Goal: Entertainment & Leisure: Consume media (video, audio)

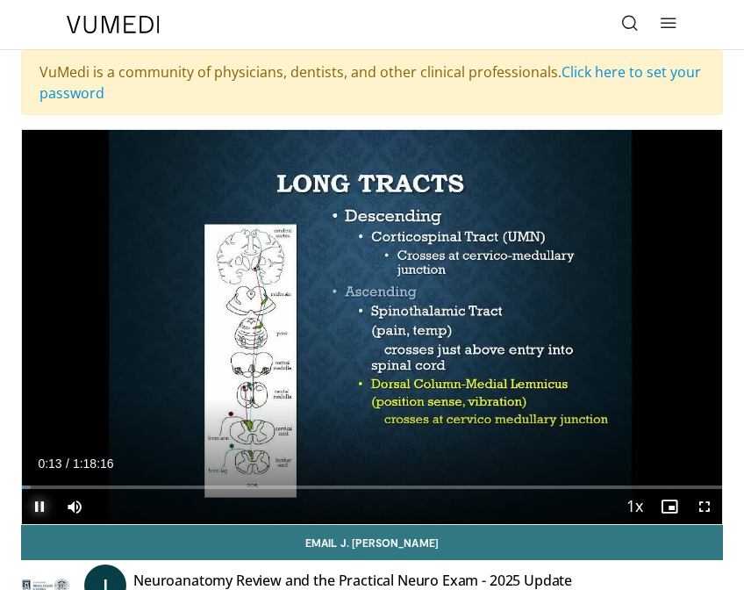
click at [29, 489] on span "Video Player" at bounding box center [39, 506] width 35 height 35
click at [33, 503] on span "Video Player" at bounding box center [39, 506] width 35 height 35
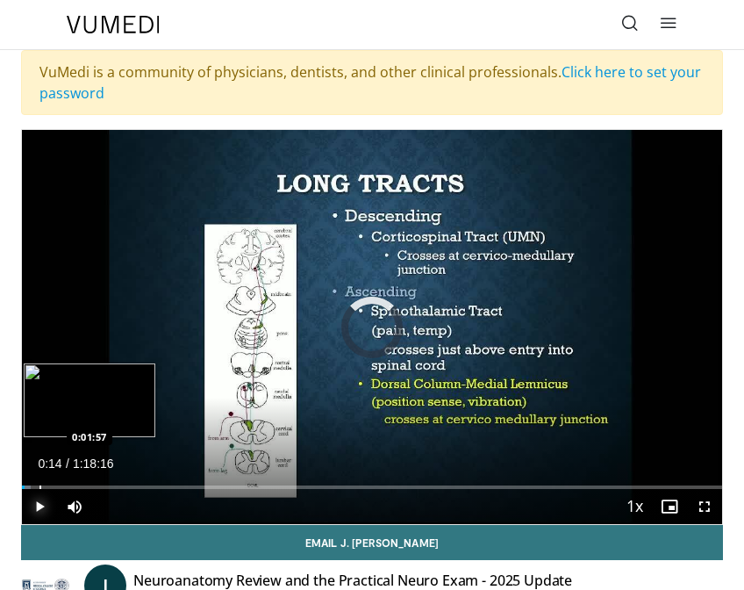
click at [39, 486] on div "Progress Bar" at bounding box center [40, 487] width 2 height 4
click at [36, 485] on div "Loaded : 3.83% 0:01:40 0:01:45" at bounding box center [372, 487] width 700 height 4
click at [32, 487] on div "Progress Bar" at bounding box center [33, 487] width 2 height 4
click at [30, 487] on div "Progress Bar" at bounding box center [31, 487] width 2 height 4
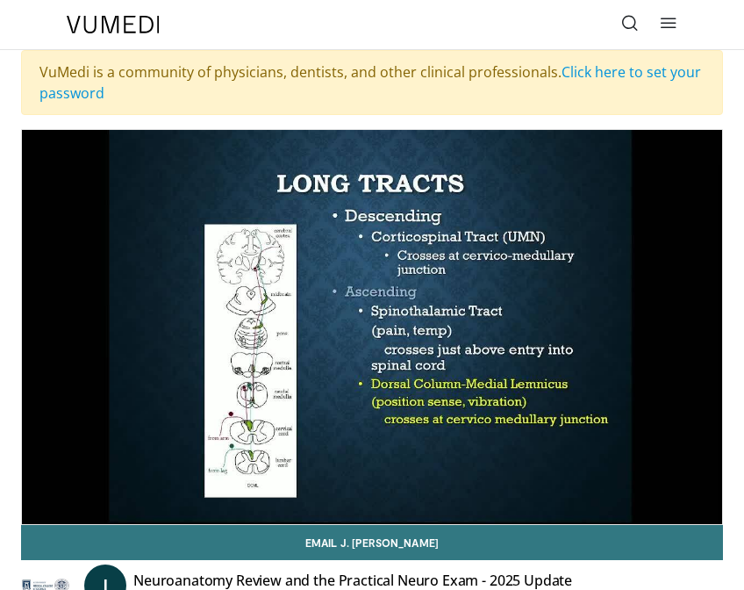
click at [29, 487] on video-js "**********" at bounding box center [372, 327] width 700 height 394
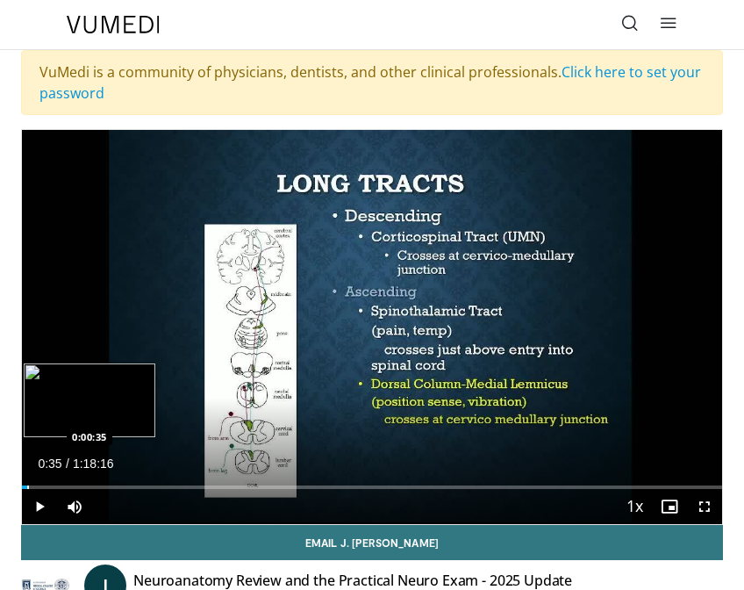
click at [27, 487] on div "Progress Bar" at bounding box center [28, 487] width 2 height 4
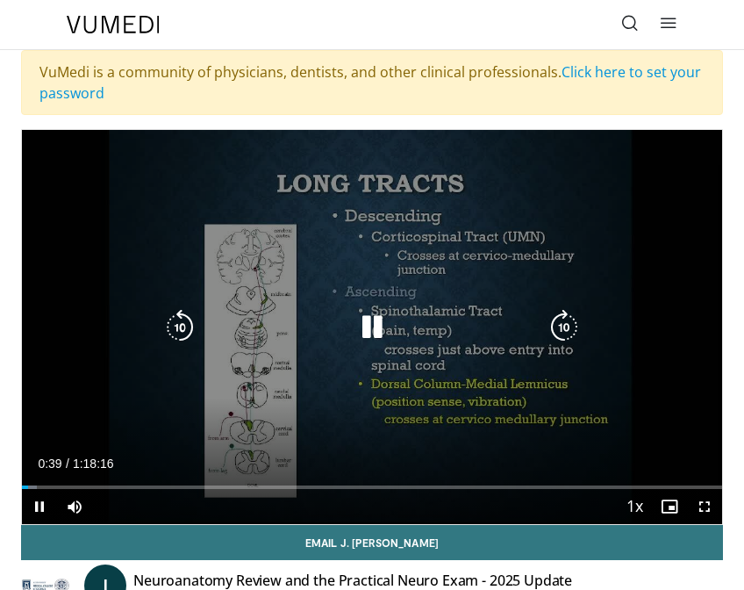
click at [182, 326] on icon "Video Player" at bounding box center [179, 327] width 35 height 35
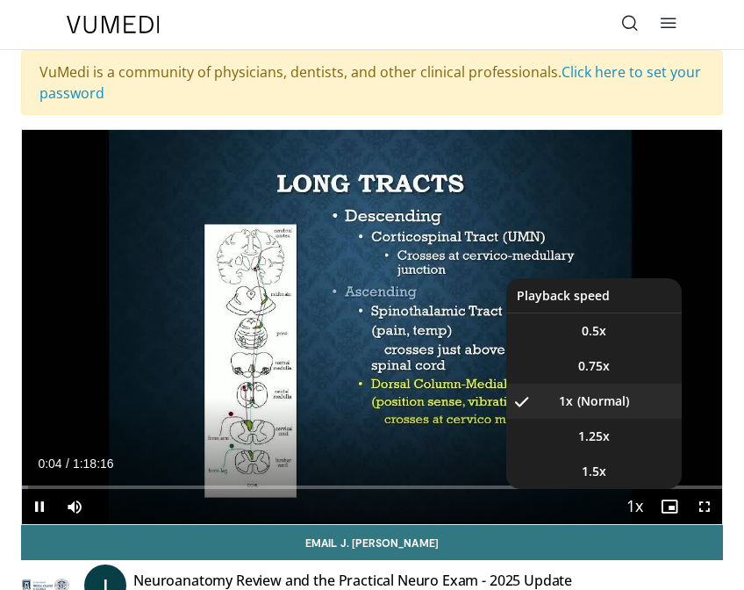
click at [632, 505] on span "Video Player" at bounding box center [634, 507] width 25 height 35
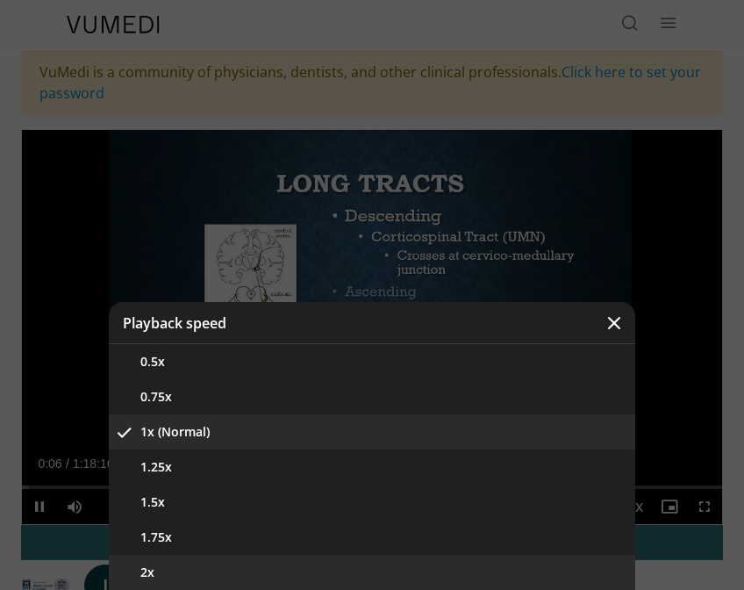
click at [476, 585] on button "2x" at bounding box center [372, 572] width 526 height 35
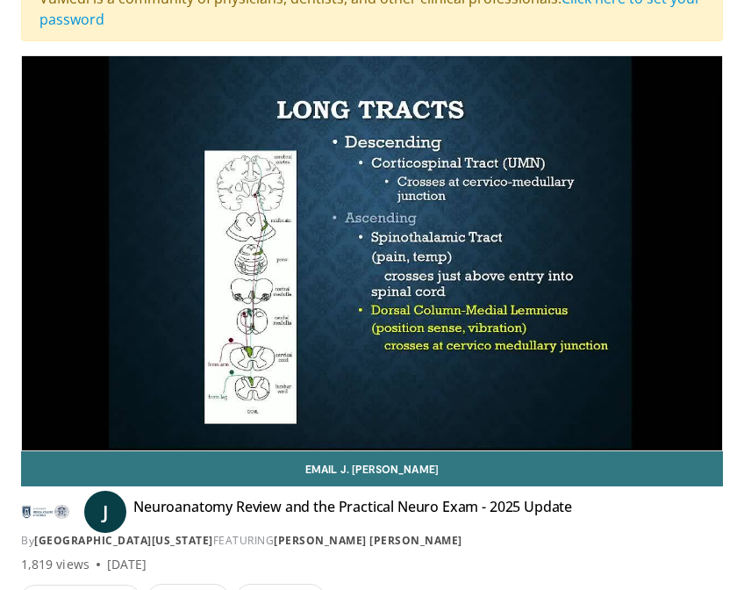
scroll to position [64, 0]
